Goal: Book appointment/travel/reservation

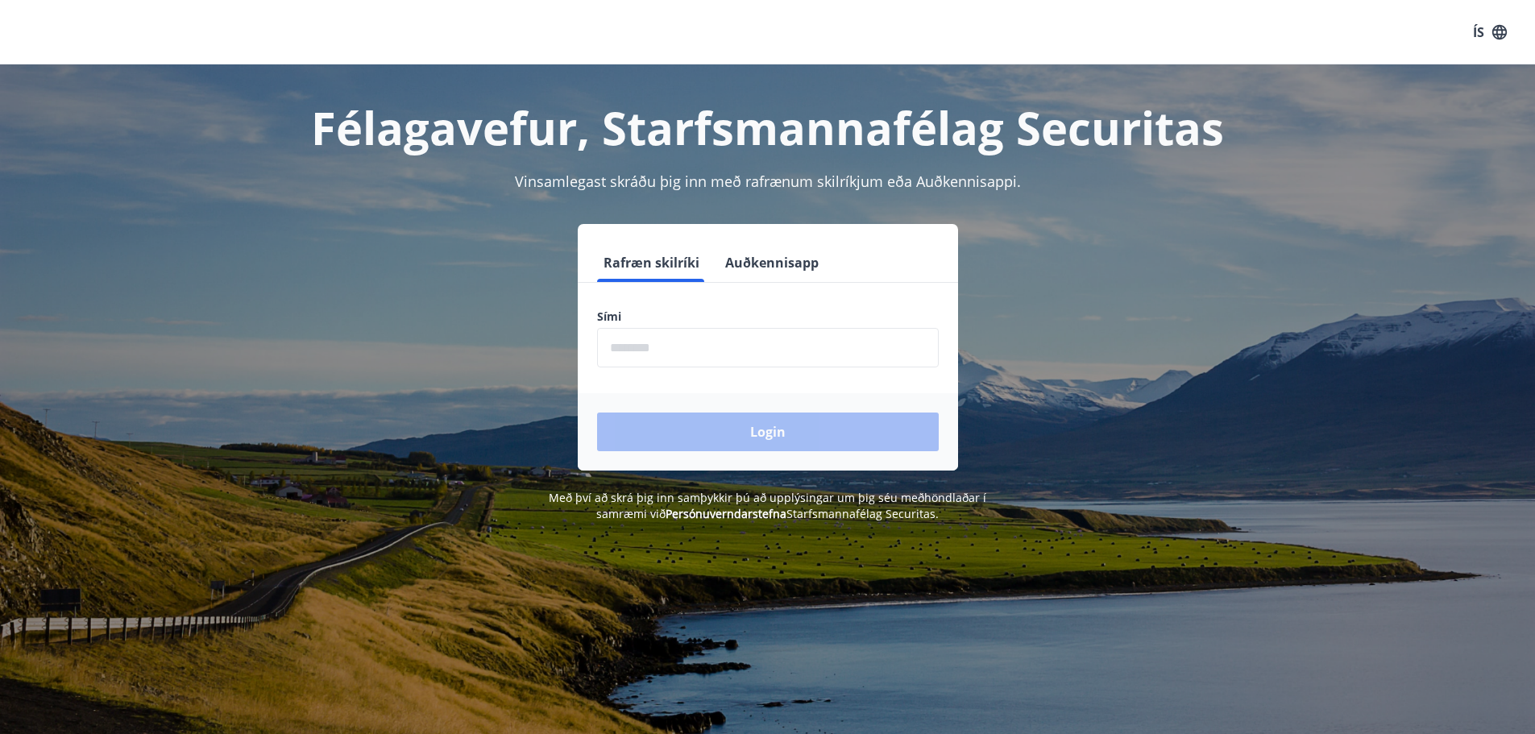
click at [701, 346] on input "phone" at bounding box center [768, 347] width 342 height 39
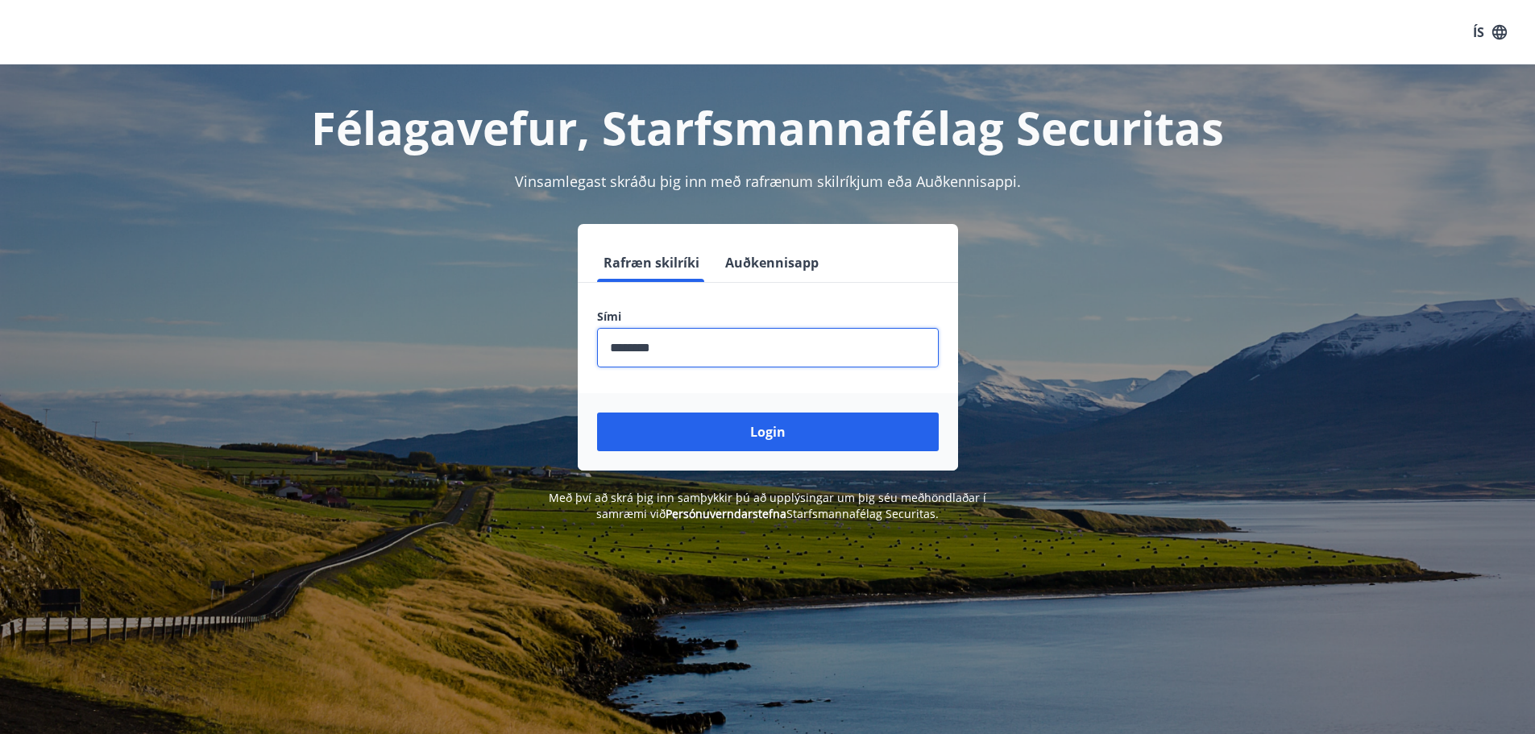
type input "********"
click at [597, 413] on button "Login" at bounding box center [768, 432] width 342 height 39
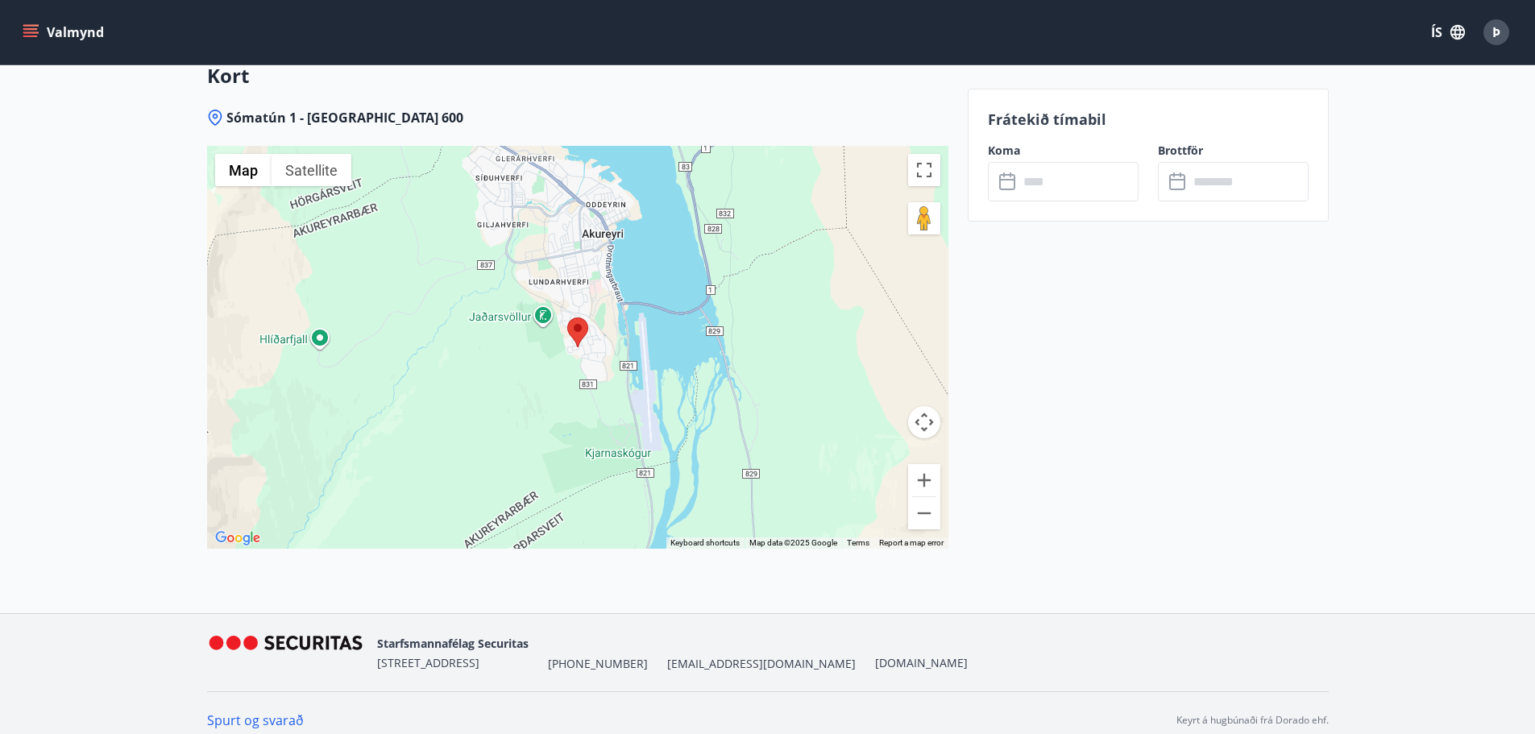
scroll to position [2137, 0]
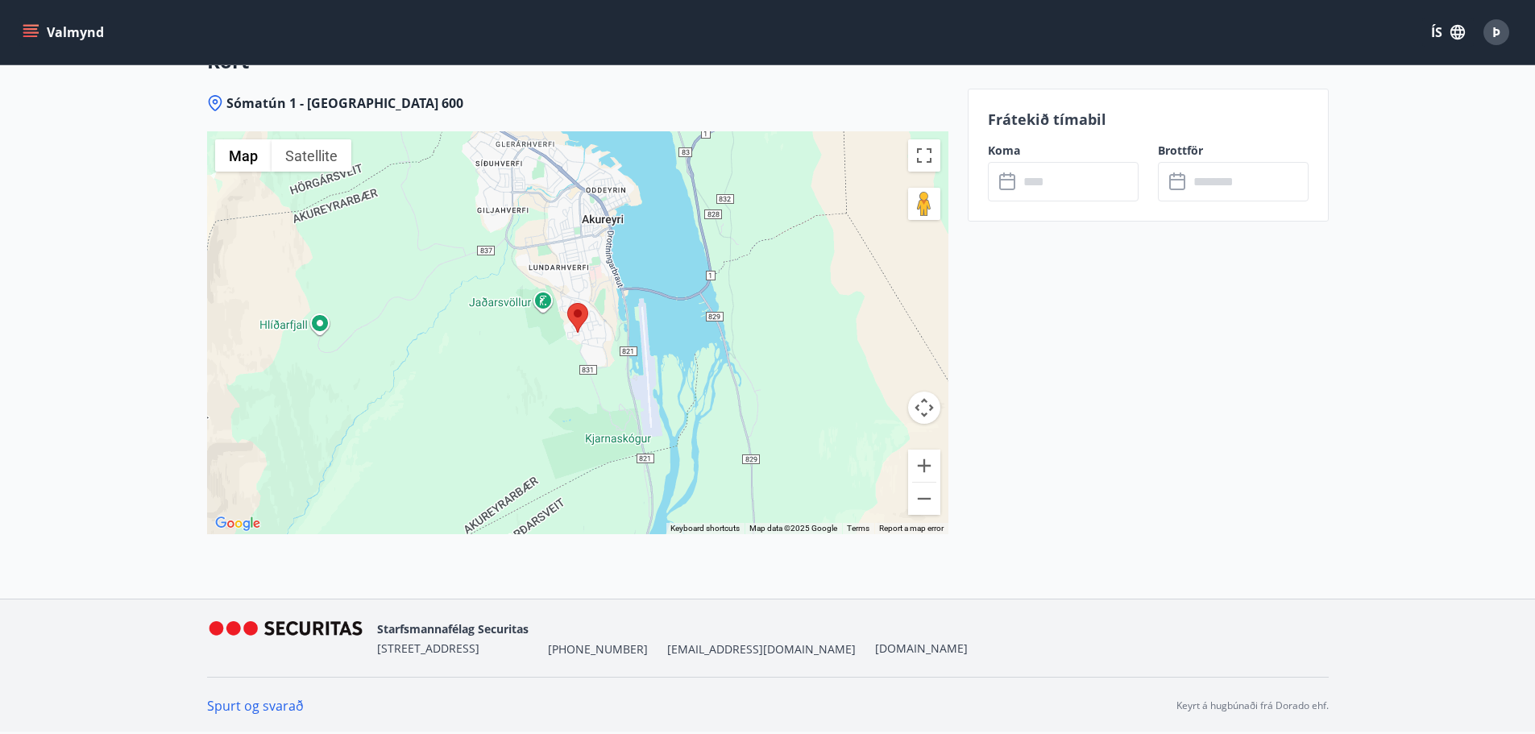
click at [1068, 189] on input "text" at bounding box center [1079, 181] width 120 height 39
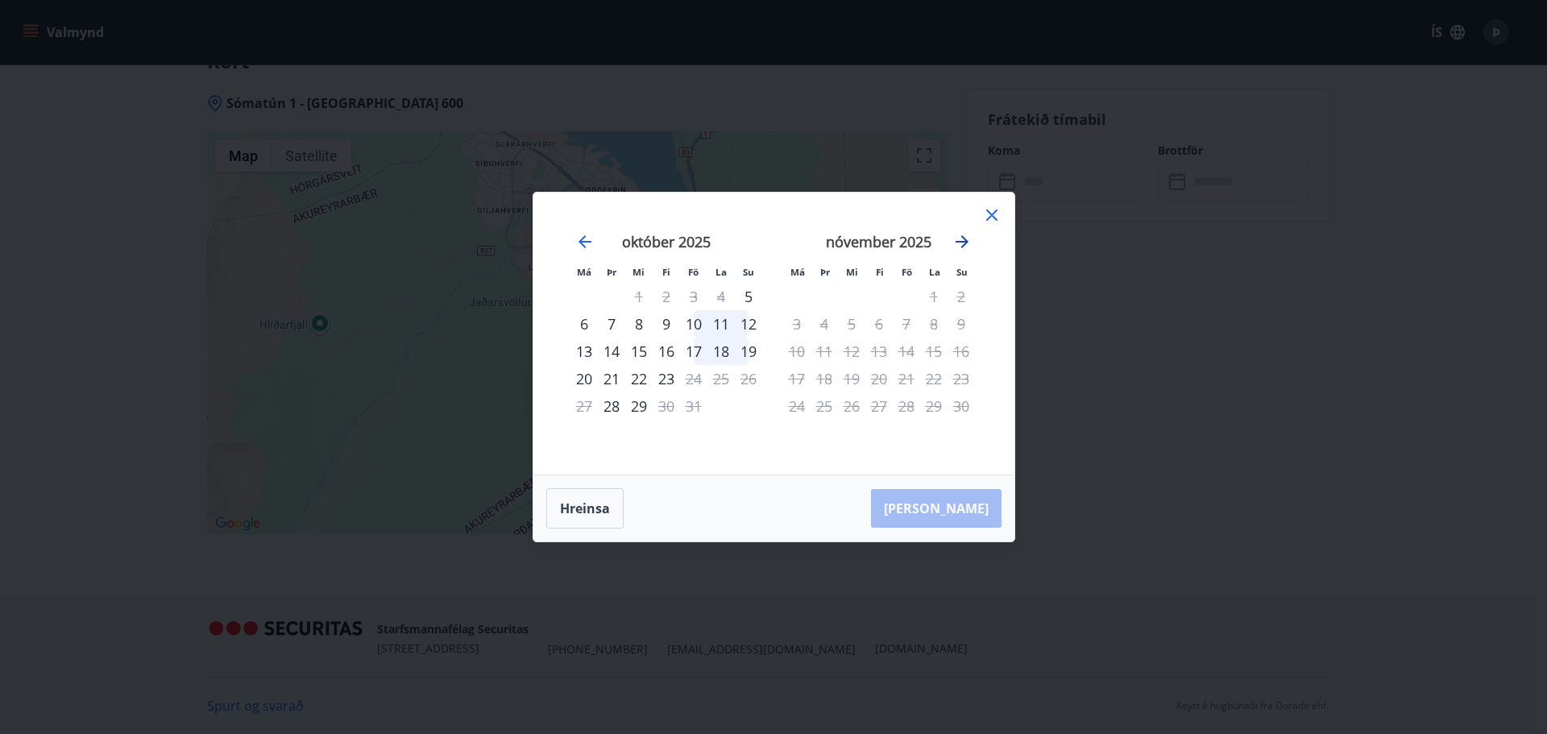
click at [967, 243] on icon "Move forward to switch to the next month." at bounding box center [962, 241] width 19 height 19
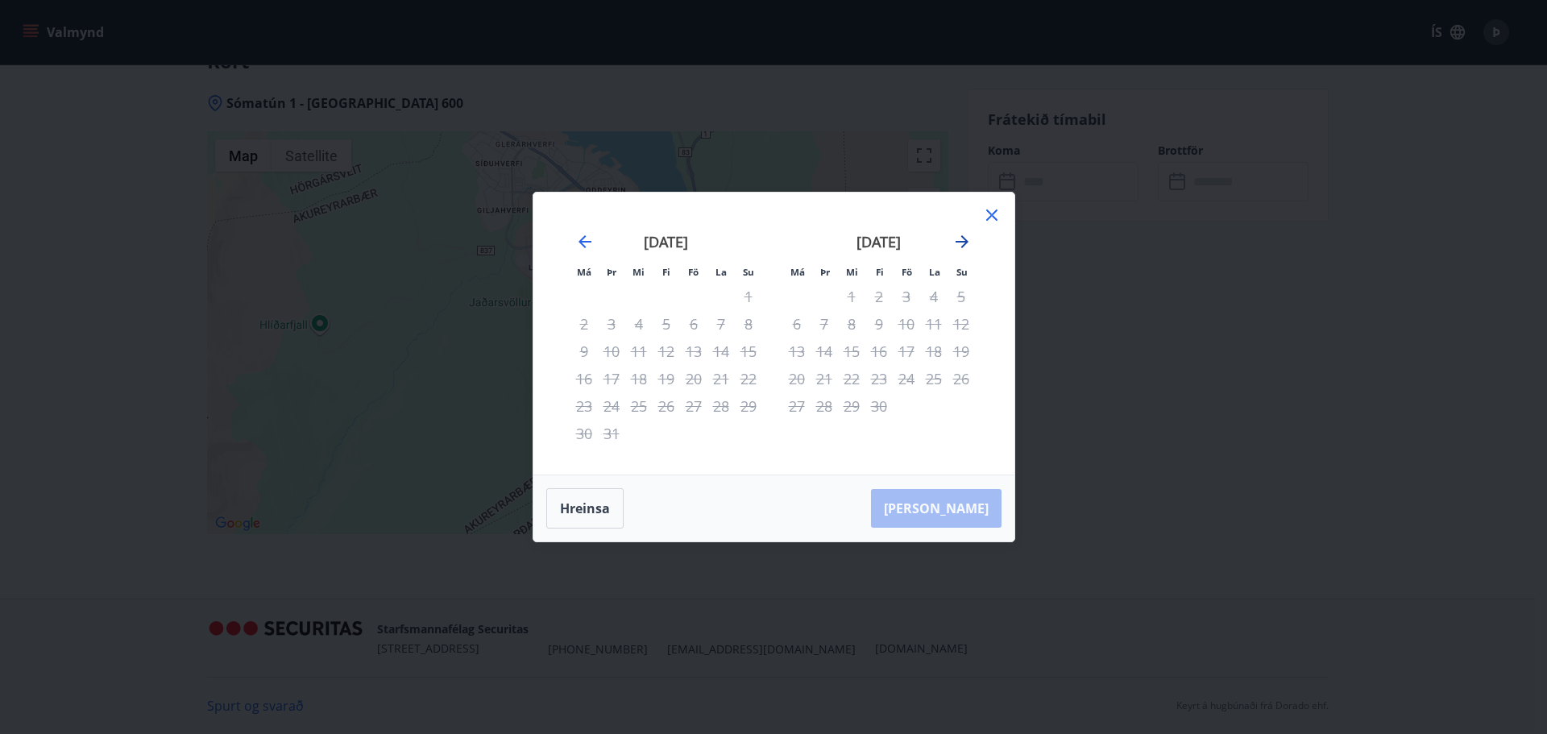
click at [967, 243] on icon "Move forward to switch to the next month." at bounding box center [962, 241] width 19 height 19
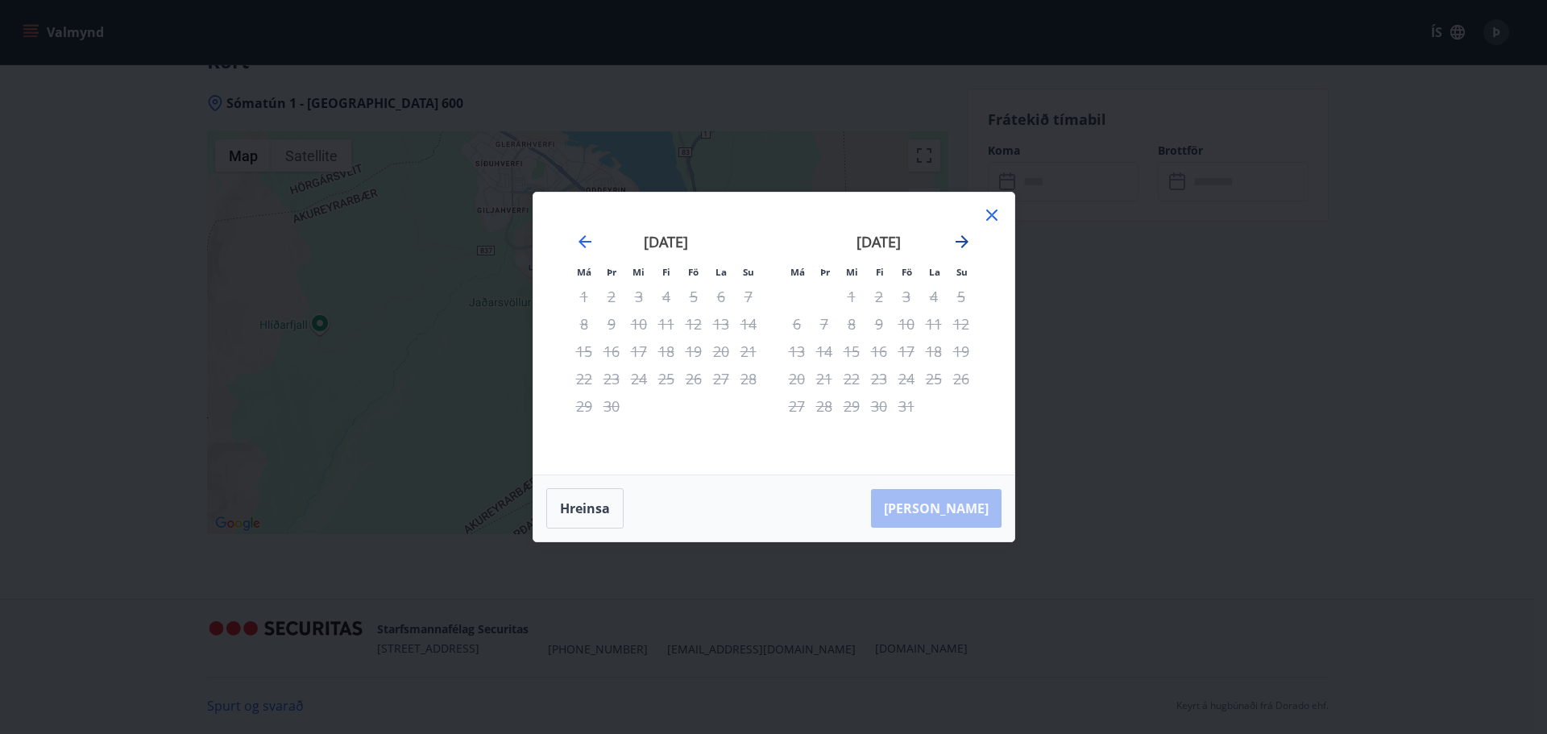
click at [967, 243] on icon "Move forward to switch to the next month." at bounding box center [962, 241] width 19 height 19
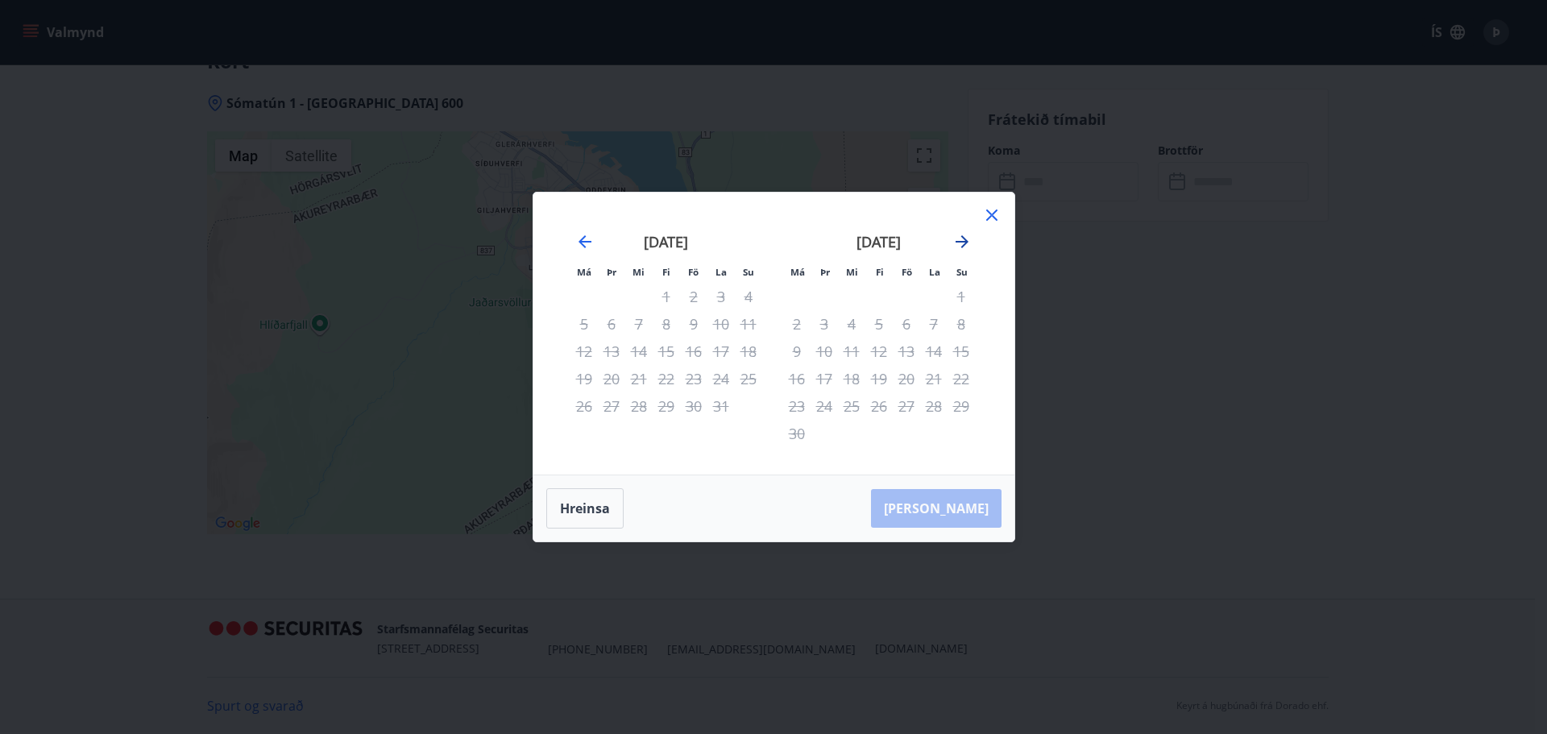
click at [967, 243] on icon "Move forward to switch to the next month." at bounding box center [962, 241] width 19 height 19
click at [986, 223] on icon at bounding box center [991, 215] width 19 height 19
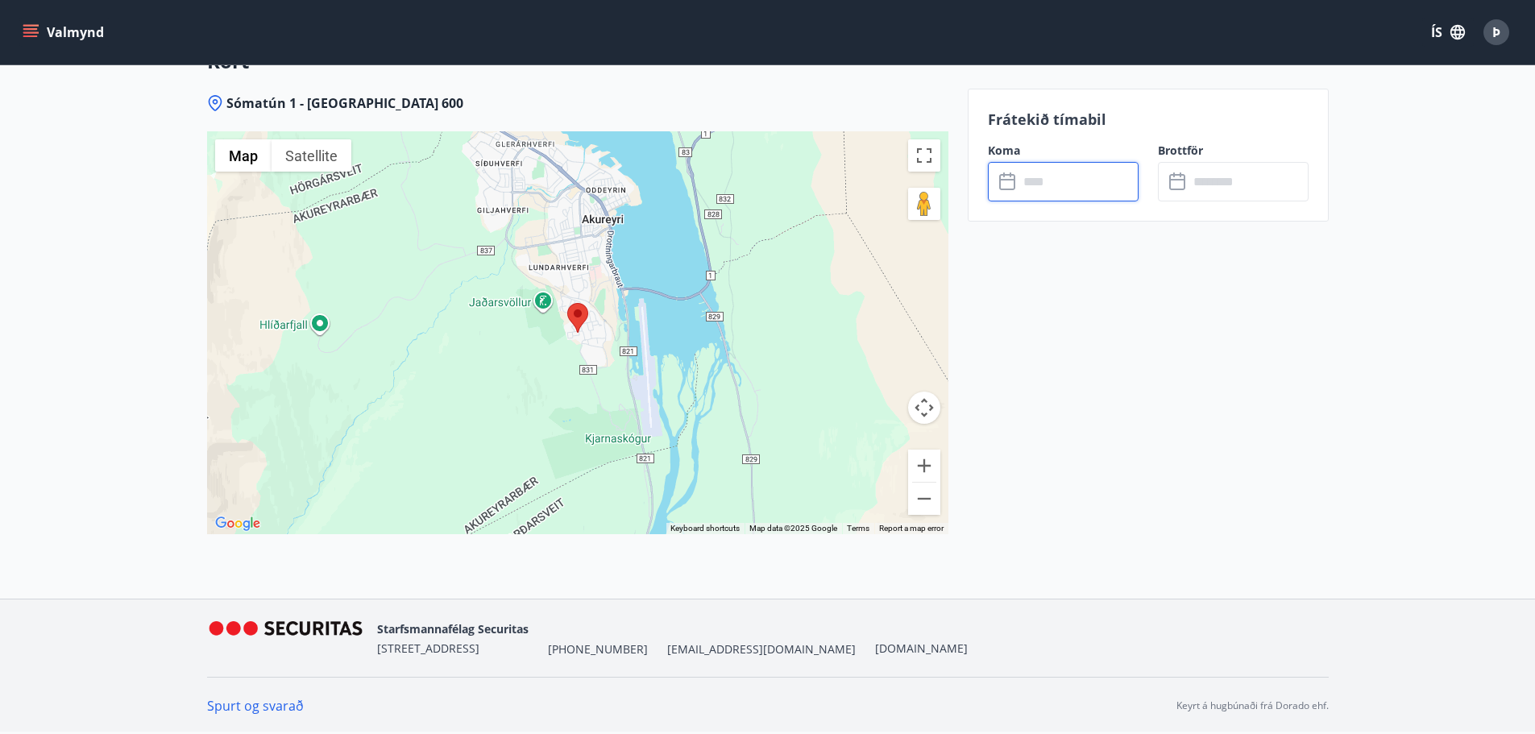
click at [1067, 189] on input "text" at bounding box center [1079, 181] width 120 height 39
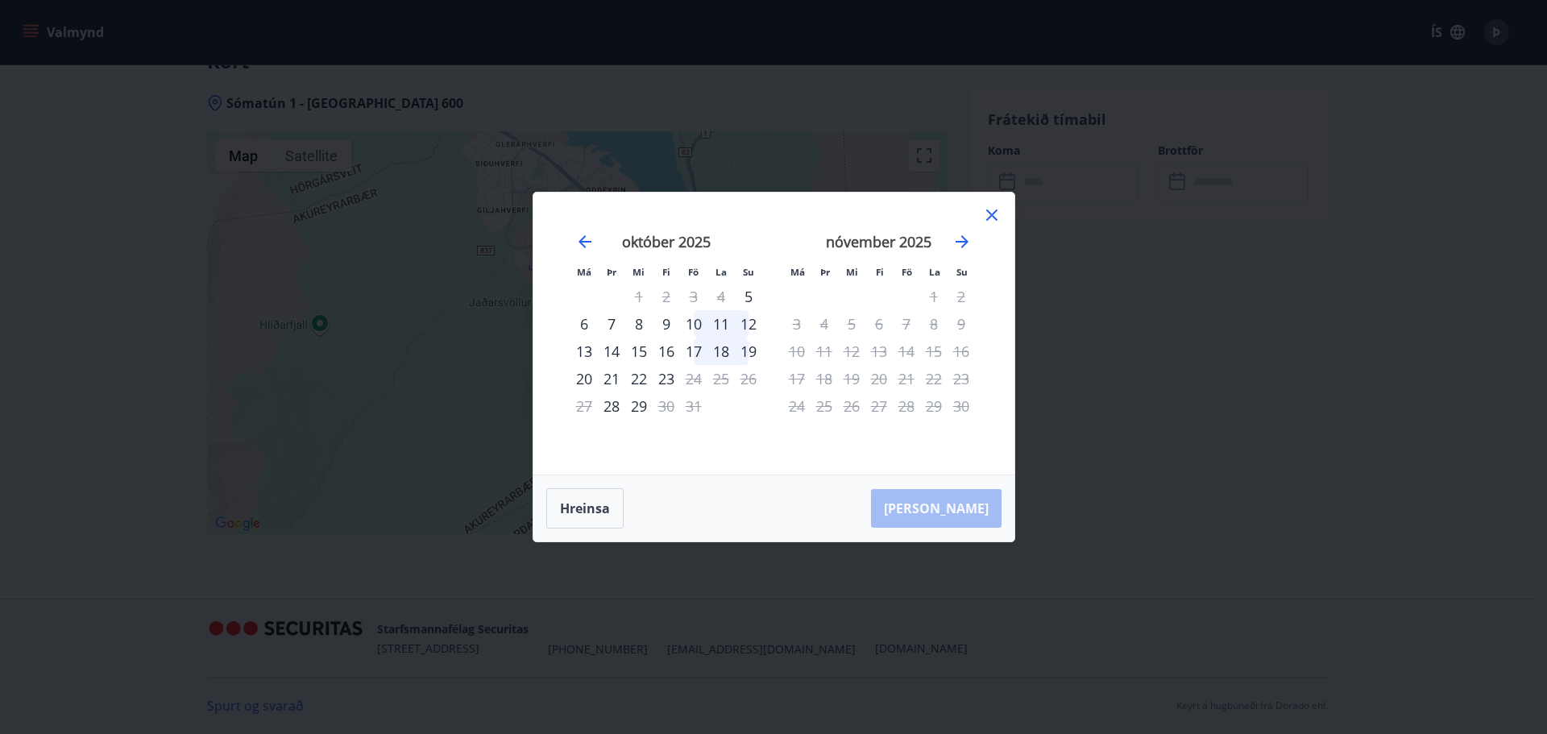
click at [699, 325] on div "10" at bounding box center [693, 323] width 27 height 27
click at [741, 323] on div "12" at bounding box center [748, 323] width 27 height 27
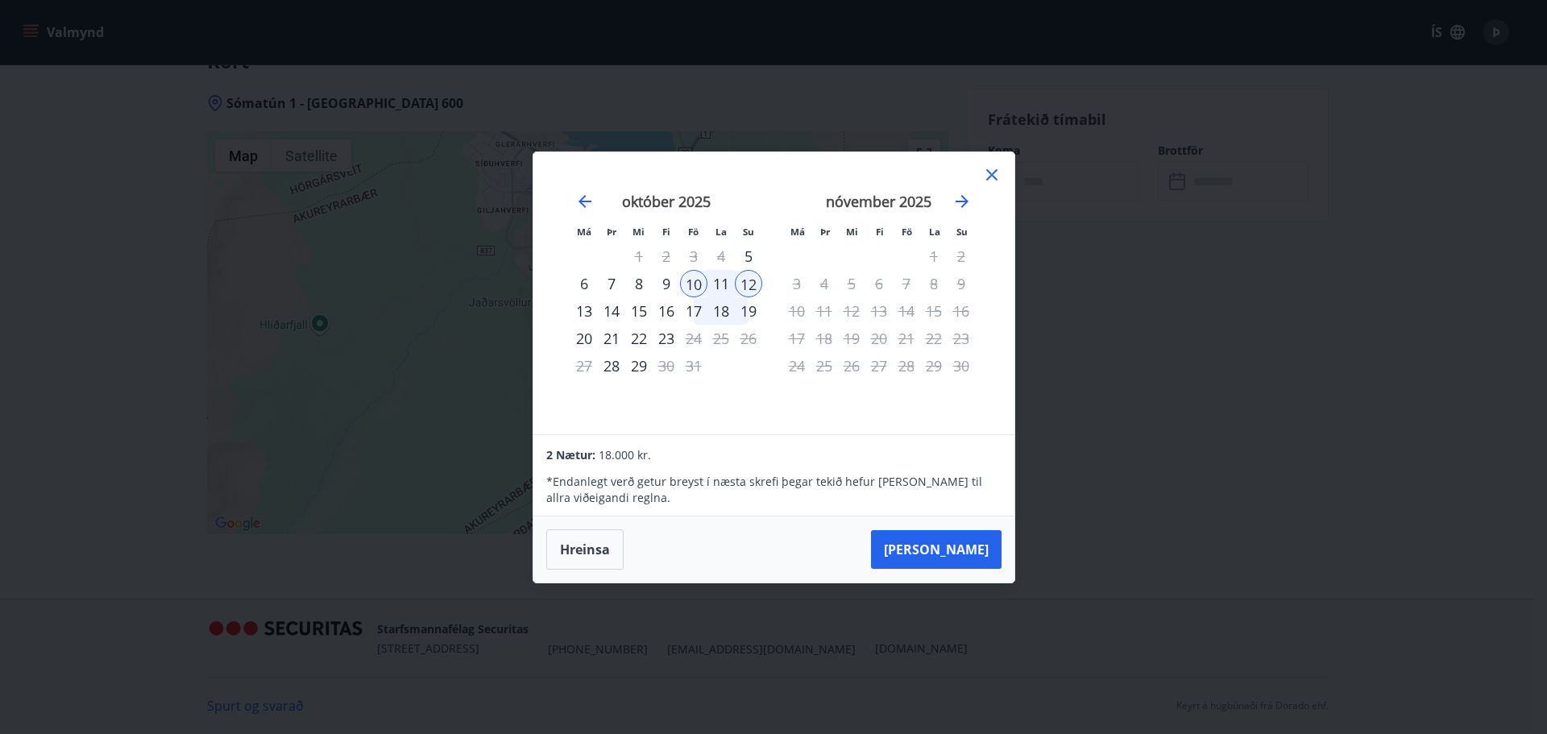
click at [695, 281] on div "10" at bounding box center [693, 283] width 27 height 27
click at [751, 284] on div "12" at bounding box center [748, 283] width 27 height 27
click at [594, 547] on button "Hreinsa" at bounding box center [584, 550] width 77 height 40
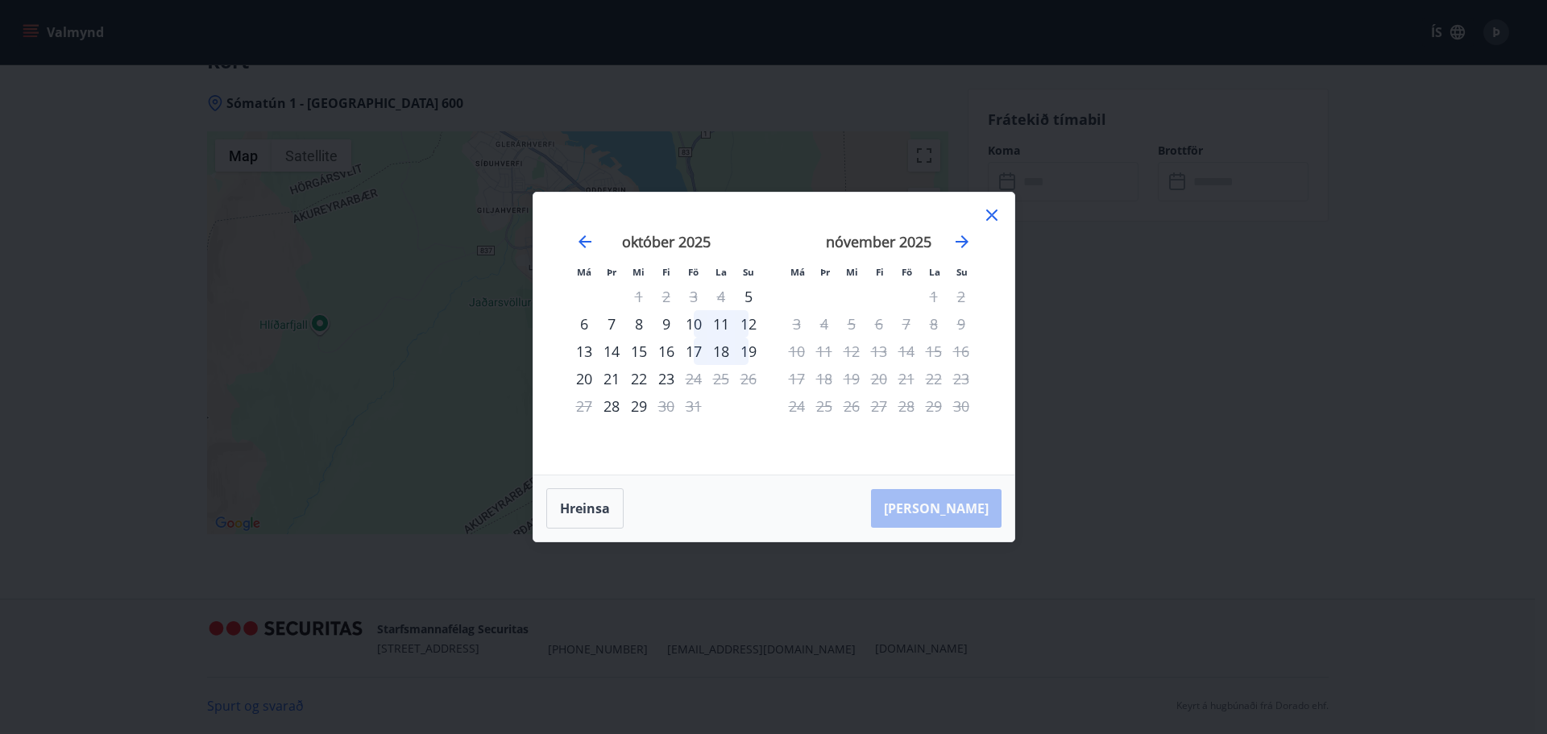
click at [996, 214] on icon at bounding box center [991, 215] width 19 height 19
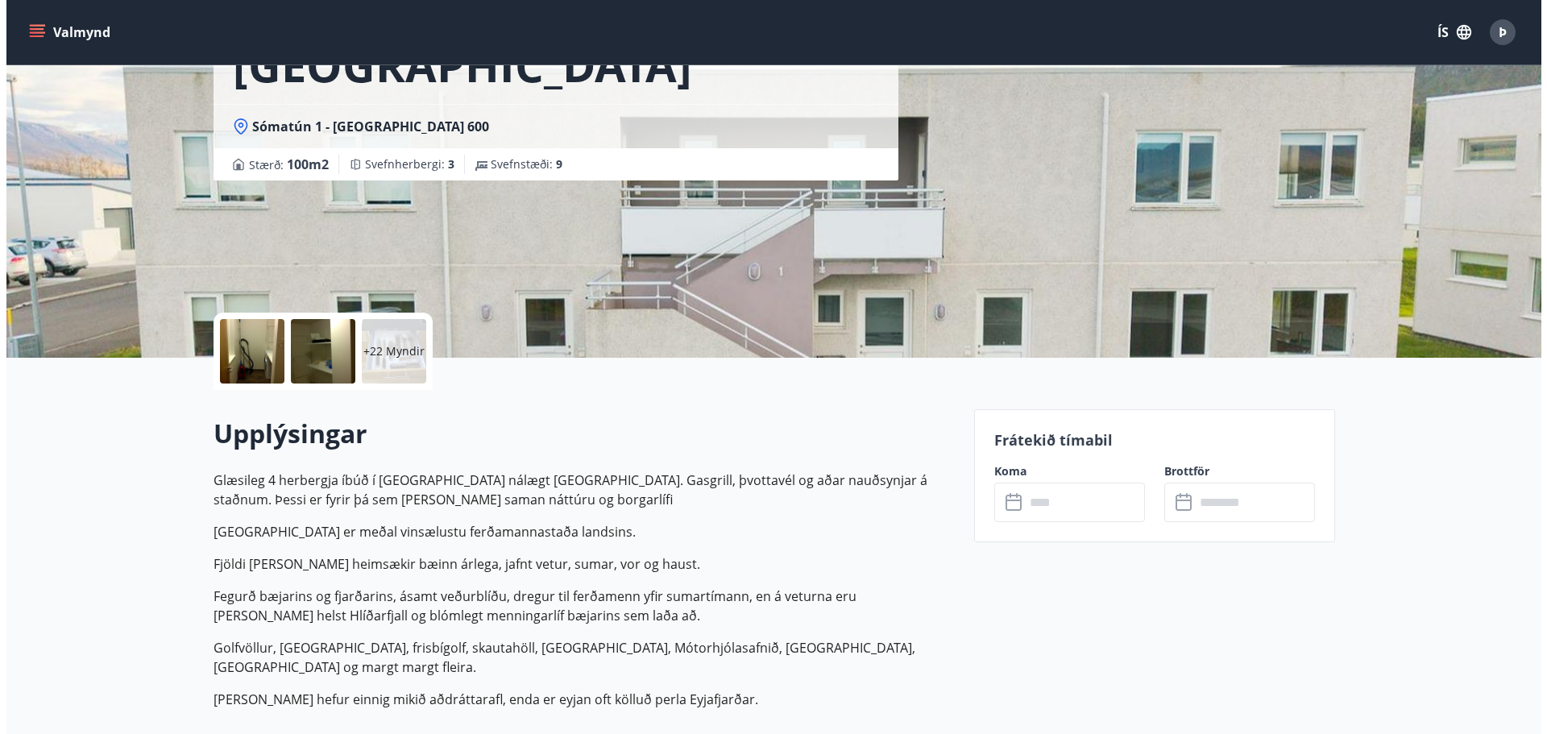
scroll to position [123, 0]
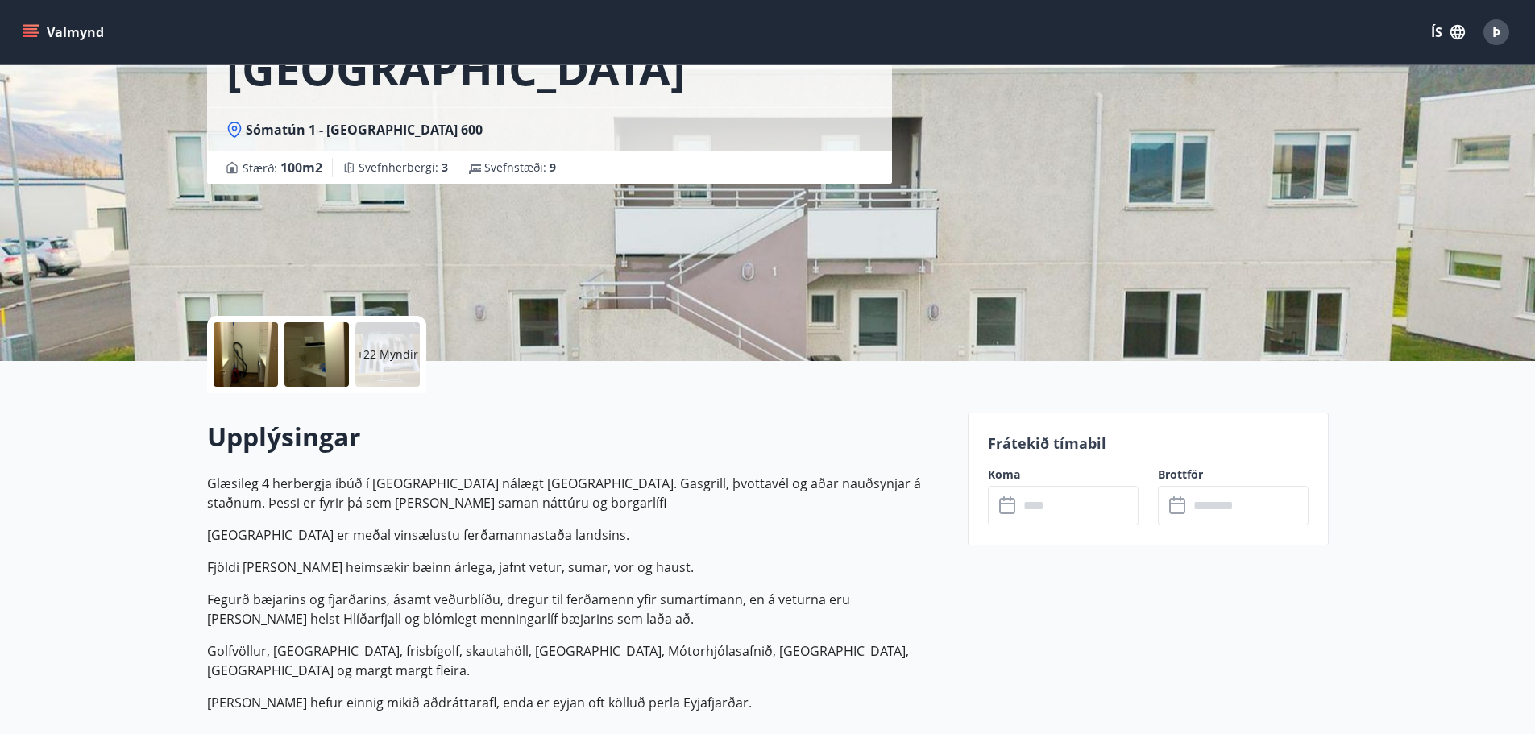
click at [235, 355] on div at bounding box center [246, 354] width 64 height 64
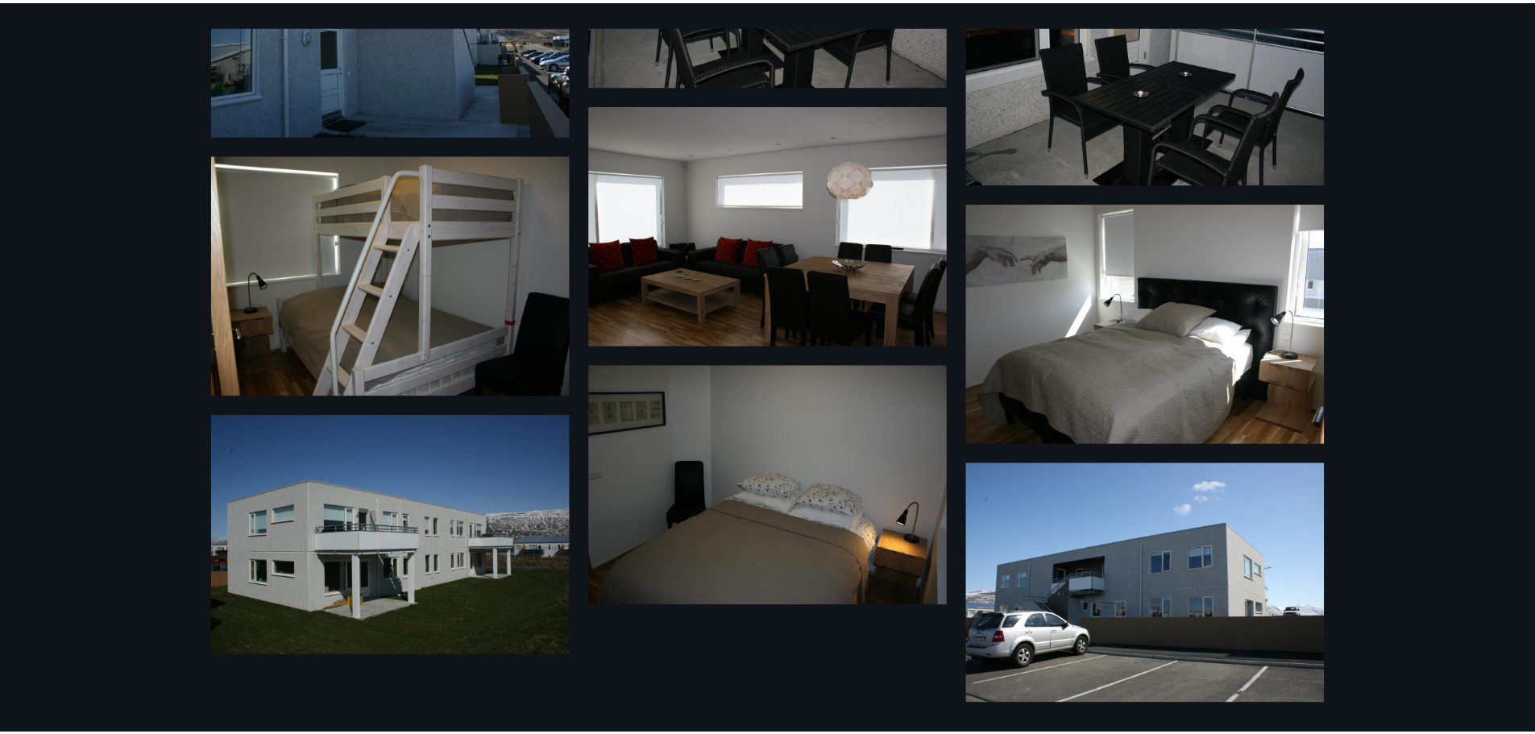
scroll to position [2559, 0]
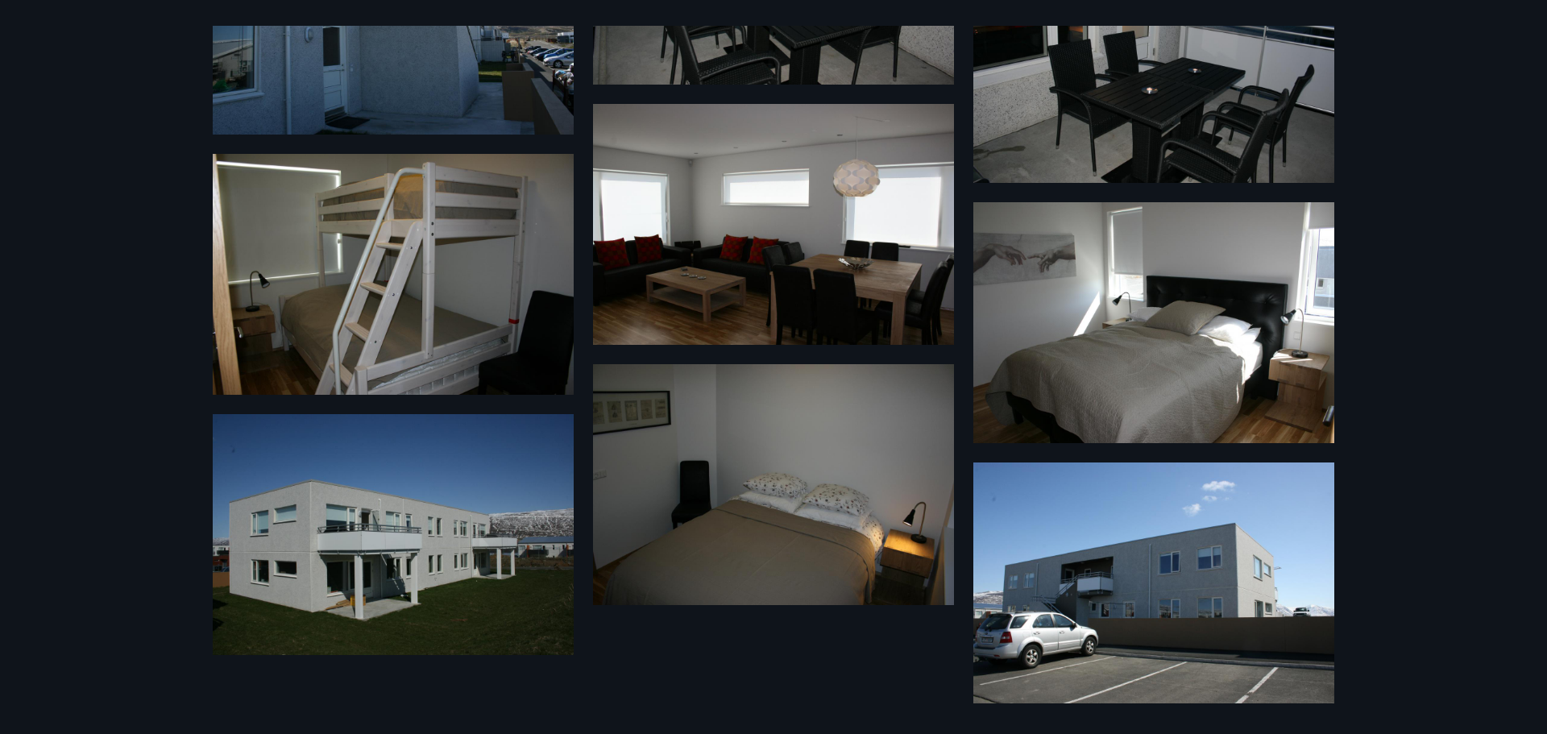
click at [149, 467] on div "28 Myndir" at bounding box center [773, 367] width 1547 height 734
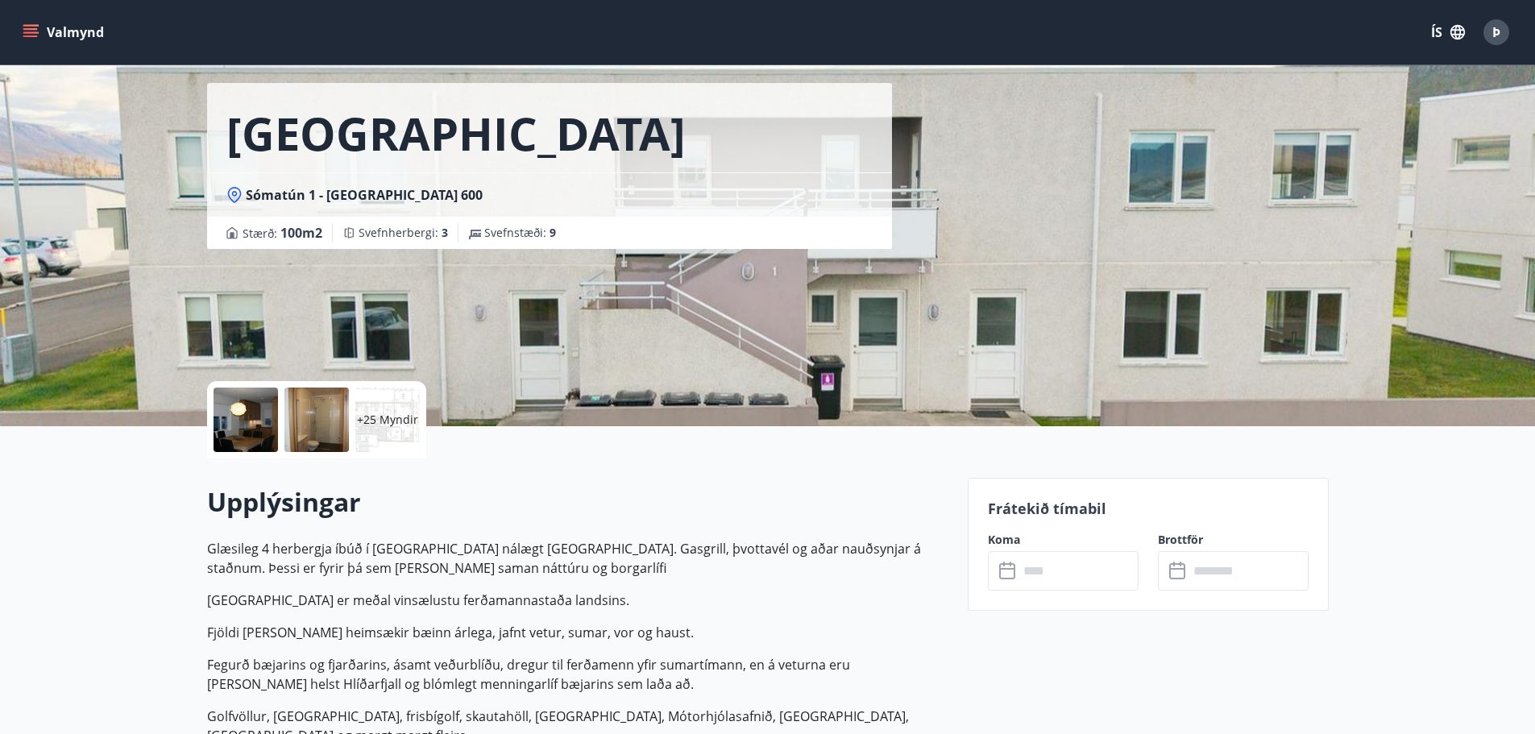
scroll to position [0, 0]
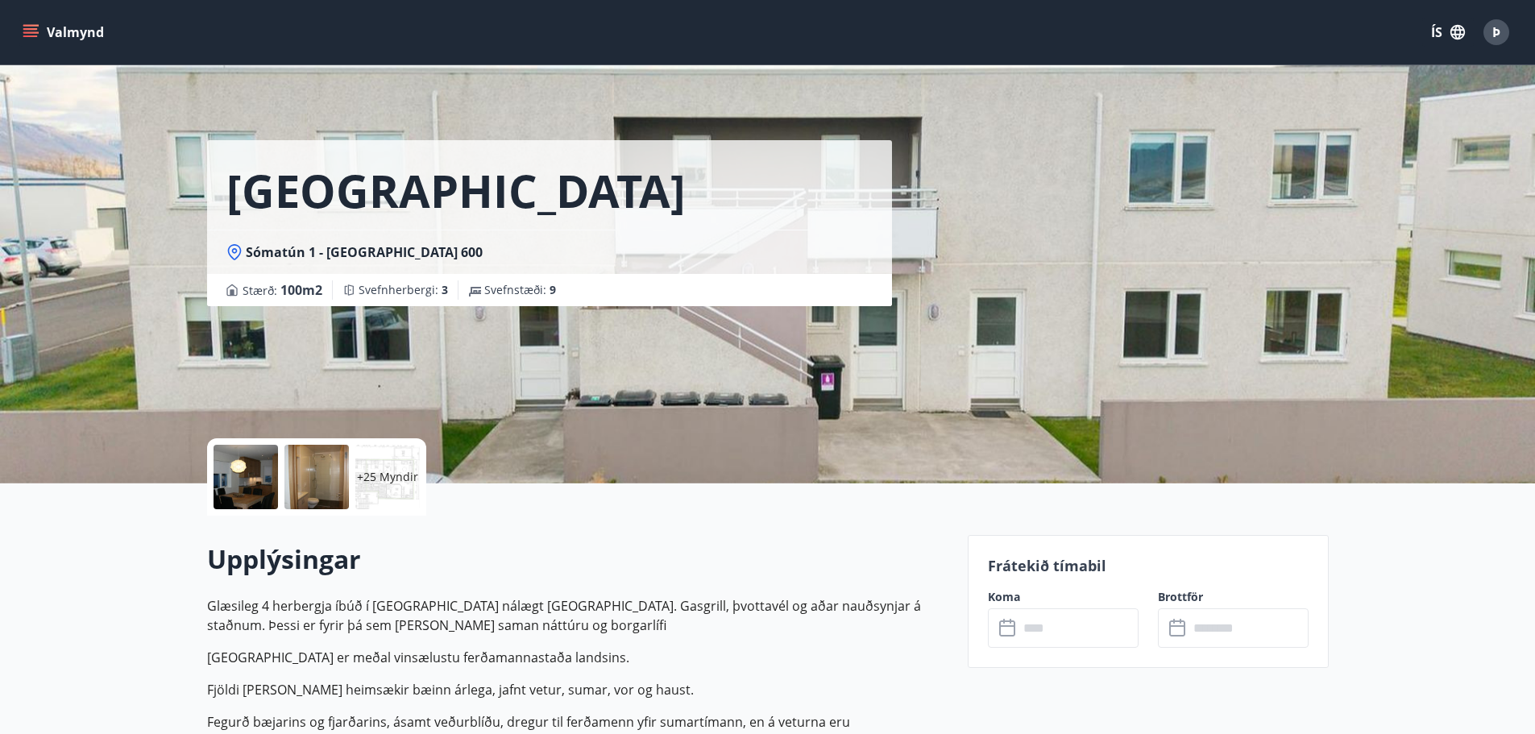
click at [23, 26] on icon "menu" at bounding box center [32, 26] width 18 height 2
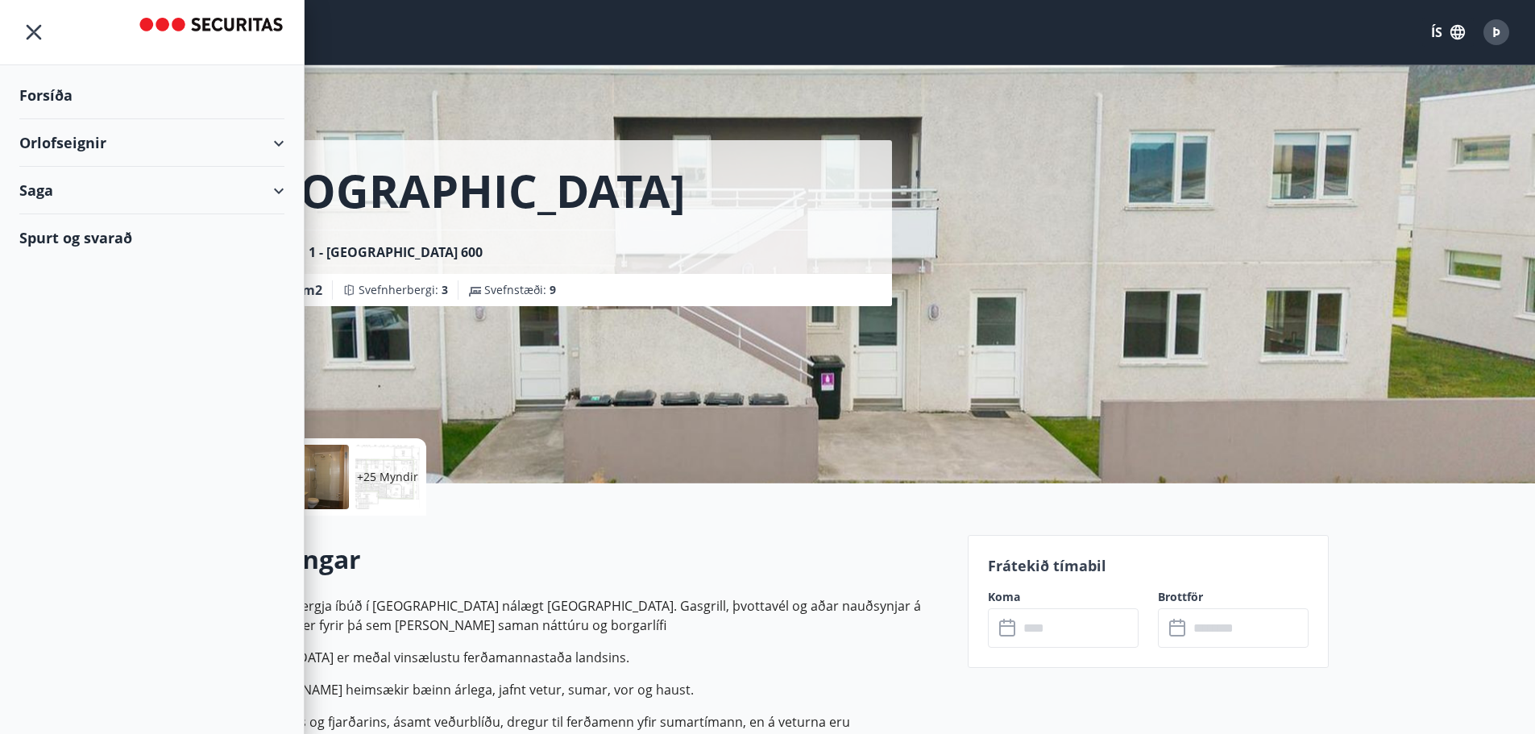
click at [280, 136] on div "Orlofseignir" at bounding box center [151, 143] width 265 height 48
click at [114, 185] on div "Framboð" at bounding box center [151, 184] width 239 height 34
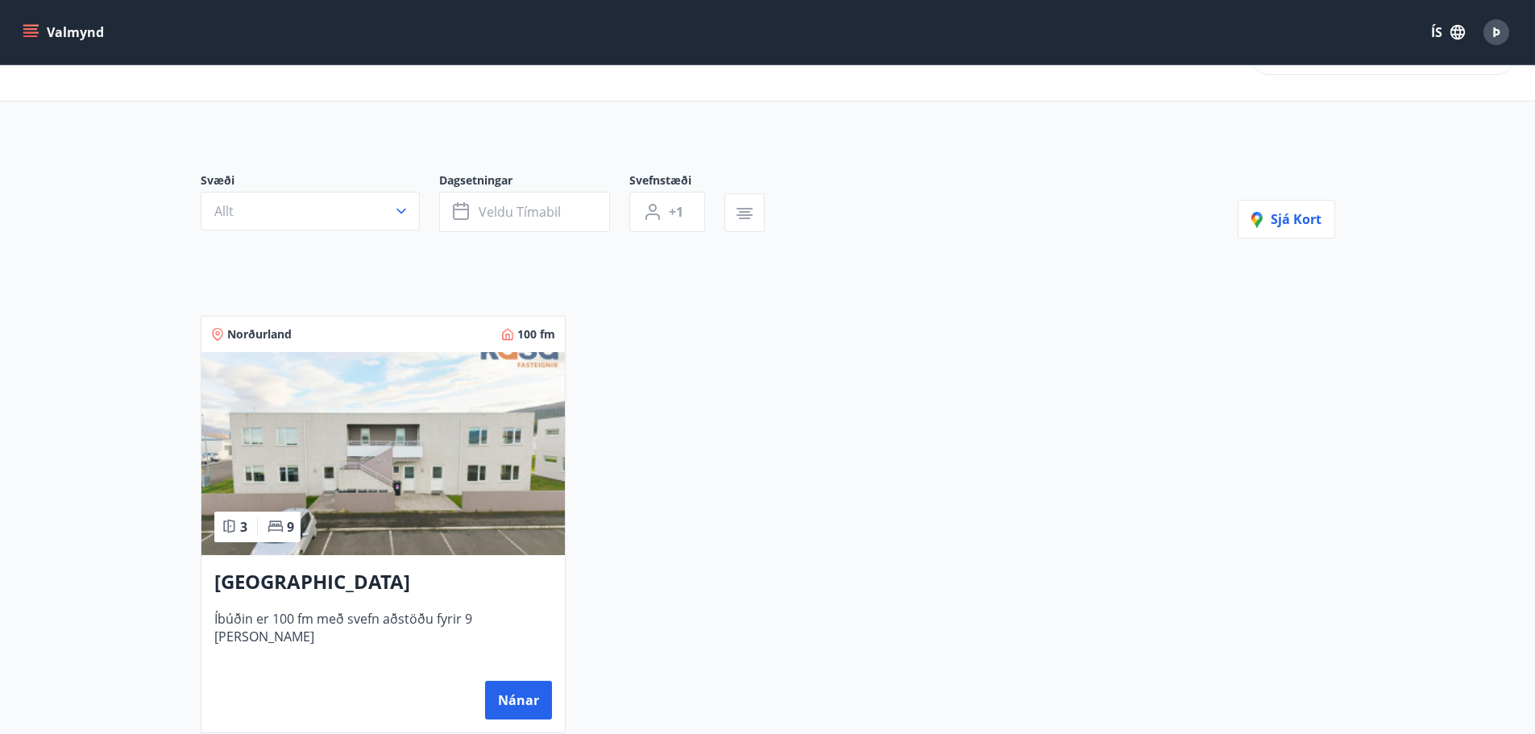
scroll to position [81, 0]
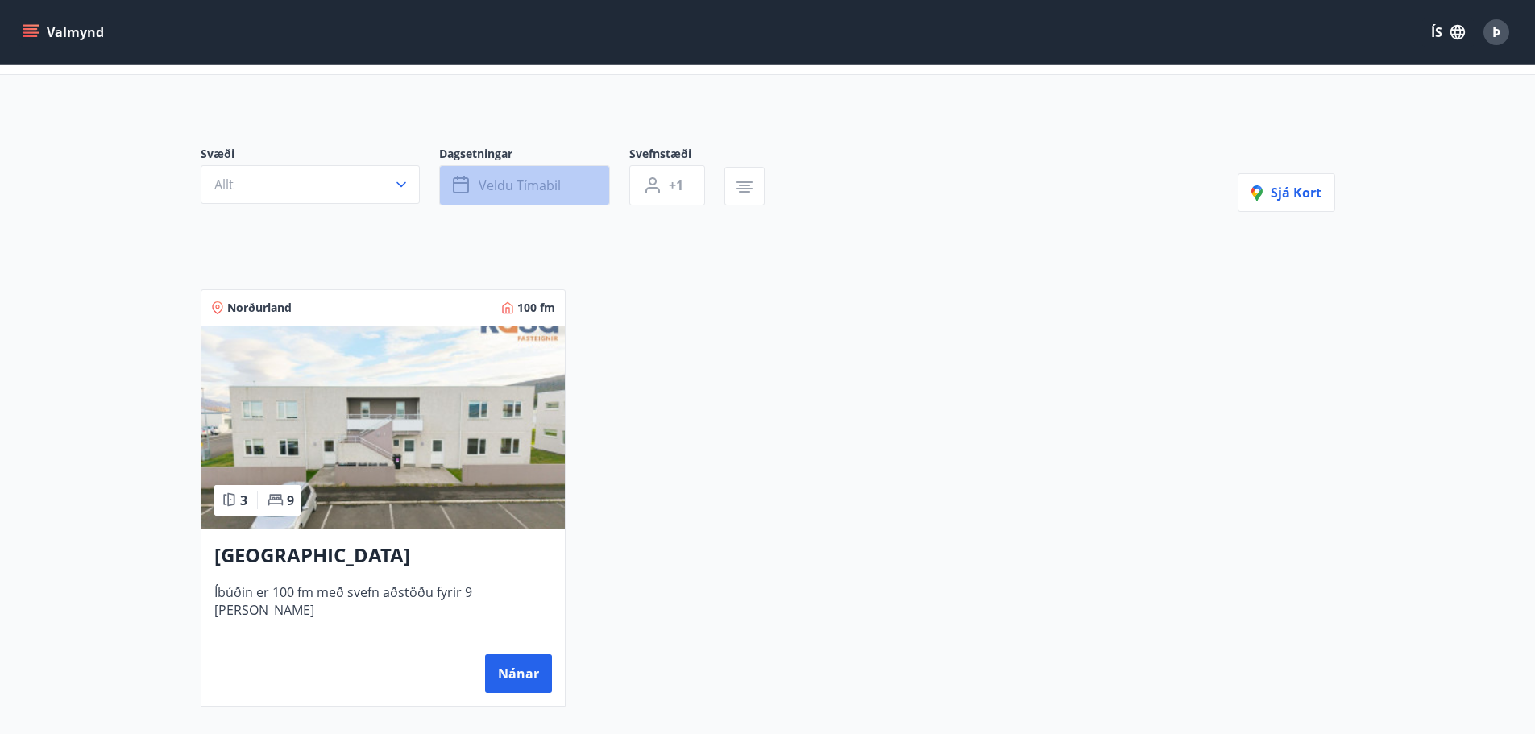
click at [509, 178] on span "Veldu tímabil" at bounding box center [520, 186] width 82 height 18
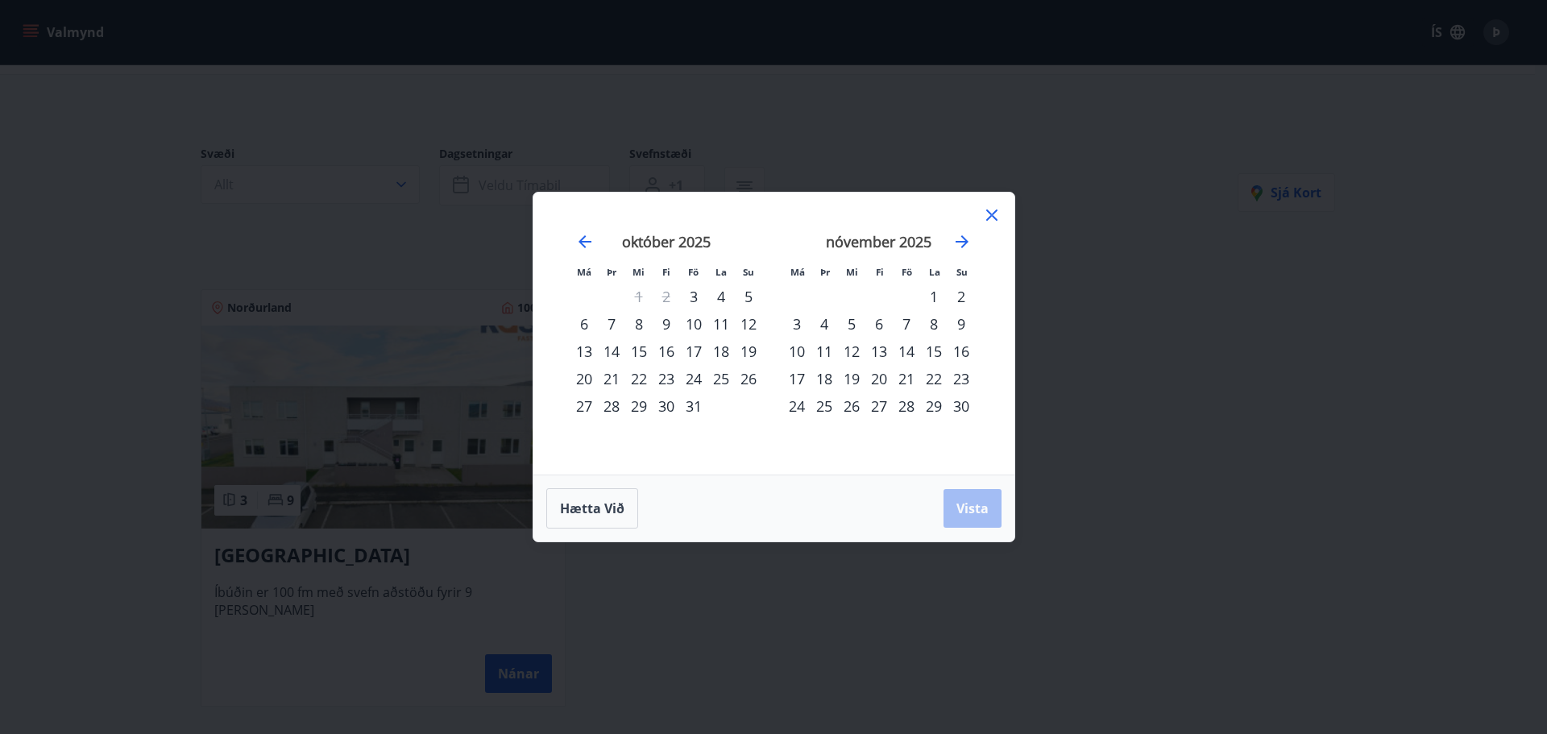
click at [934, 295] on div "1" at bounding box center [933, 296] width 27 height 27
click at [949, 322] on div "9" at bounding box center [961, 323] width 27 height 27
click at [986, 518] on button "Vista" at bounding box center [973, 508] width 58 height 39
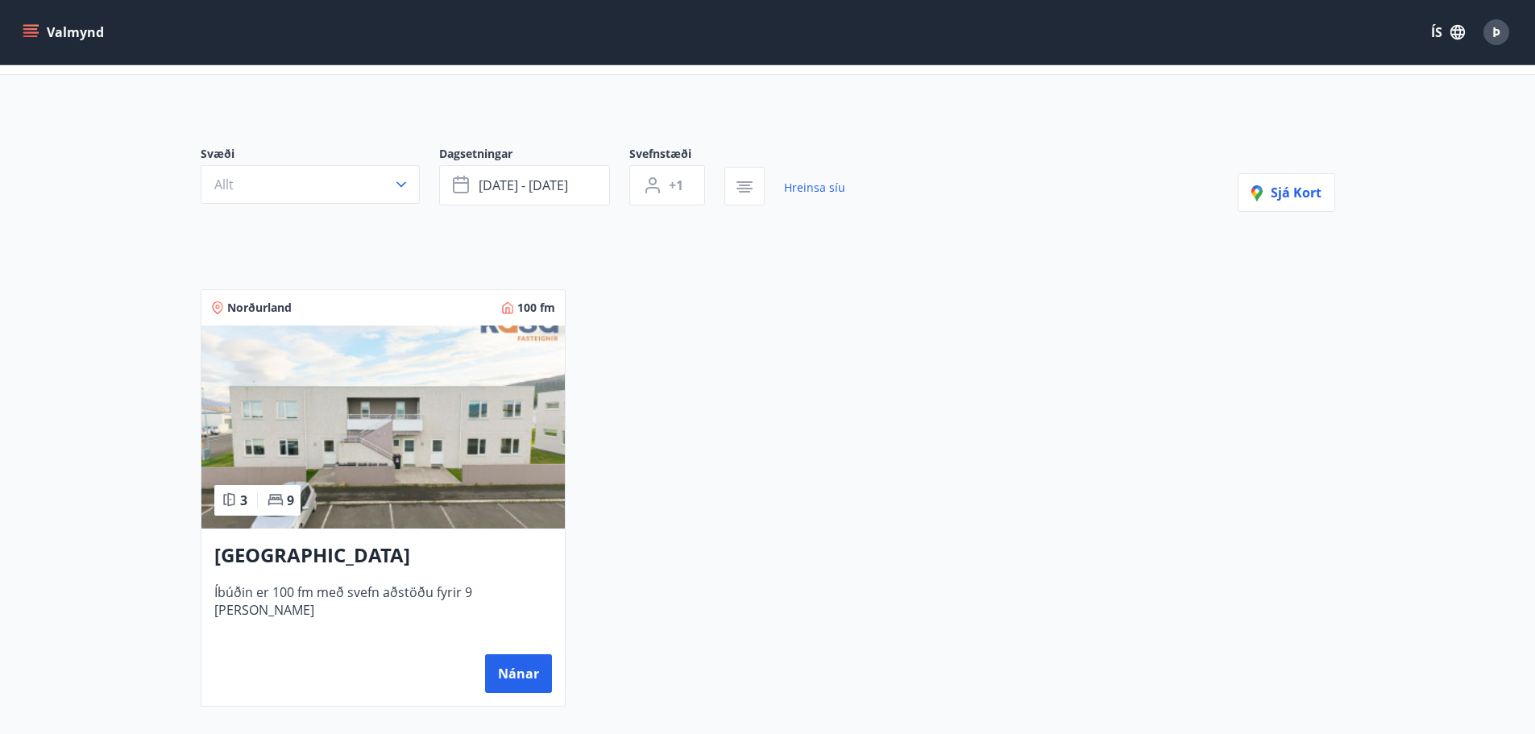
scroll to position [2, 0]
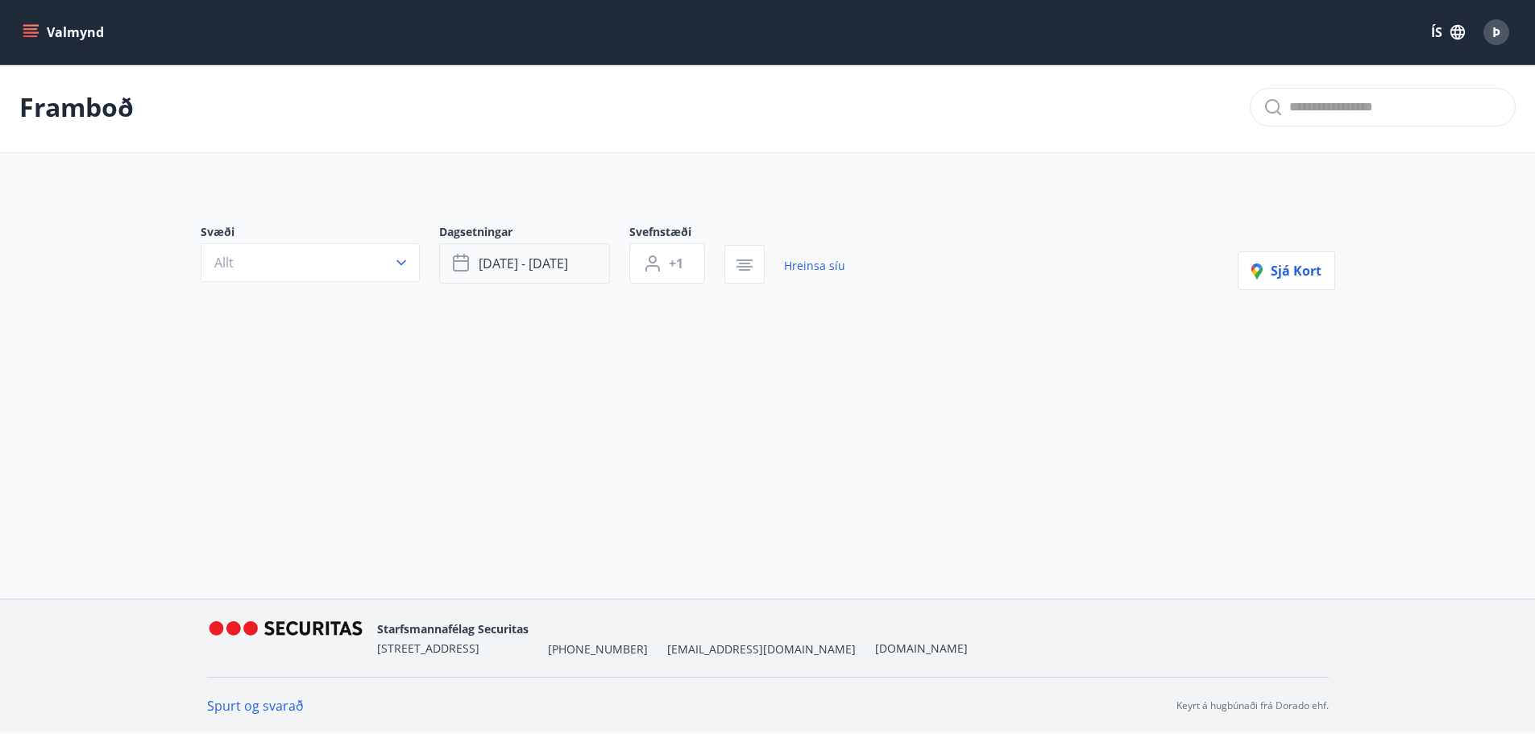
click at [589, 269] on button "nóv 01 - nóv 09" at bounding box center [524, 263] width 171 height 40
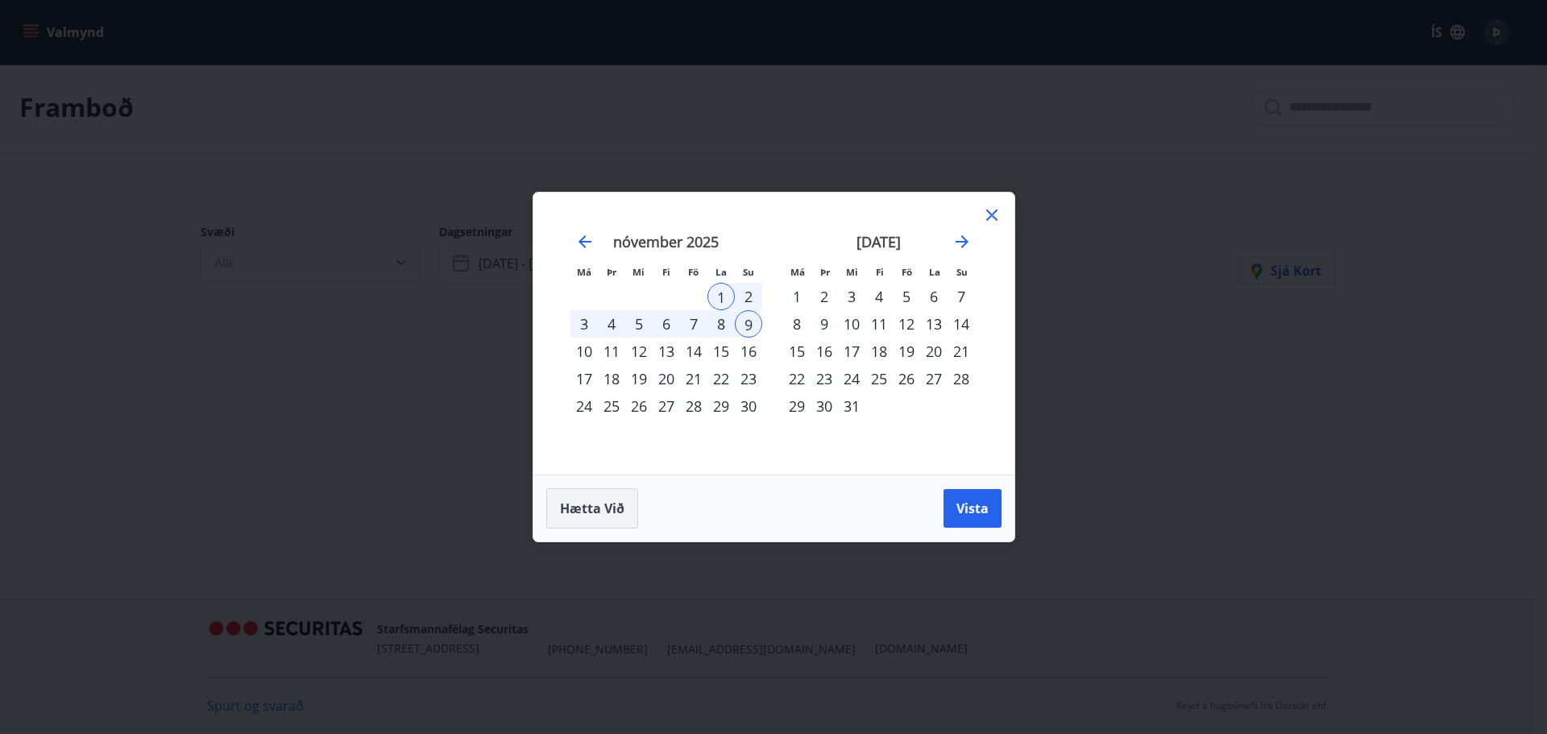
click at [621, 502] on span "Hætta við" at bounding box center [592, 509] width 64 height 18
